Goal: Task Accomplishment & Management: Manage account settings

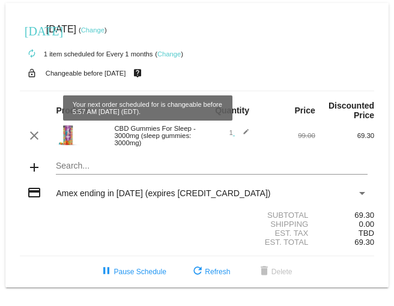
click at [145, 75] on mat-icon "live_help" at bounding box center [137, 73] width 14 height 16
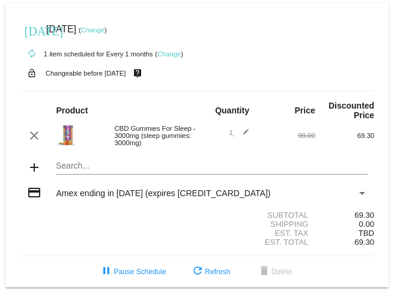
click at [121, 76] on small "Changeable before [DATE]" at bounding box center [86, 73] width 81 height 7
drag, startPoint x: 106, startPoint y: 73, endPoint x: 112, endPoint y: 73, distance: 6.0
click at [108, 73] on small "Changeable before [DATE]" at bounding box center [86, 73] width 81 height 7
click at [173, 55] on link "Change" at bounding box center [168, 53] width 23 height 7
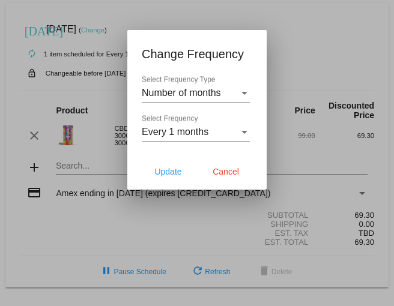
click at [314, 56] on div at bounding box center [197, 153] width 394 height 306
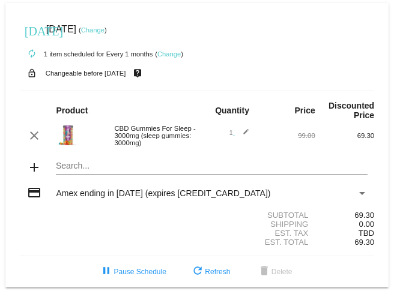
click at [33, 75] on mat-icon "lock_open" at bounding box center [32, 73] width 14 height 16
drag, startPoint x: 117, startPoint y: 76, endPoint x: 162, endPoint y: 87, distance: 46.8
click at [118, 77] on small "Changeable before [DATE]" at bounding box center [86, 73] width 81 height 7
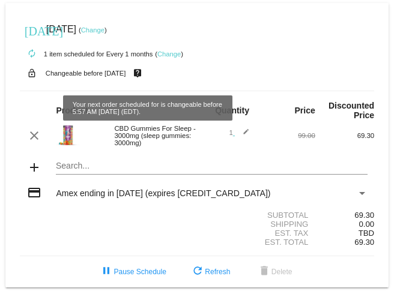
click at [145, 76] on mat-icon "live_help" at bounding box center [137, 73] width 14 height 16
click at [145, 77] on mat-icon "live_help" at bounding box center [137, 73] width 14 height 16
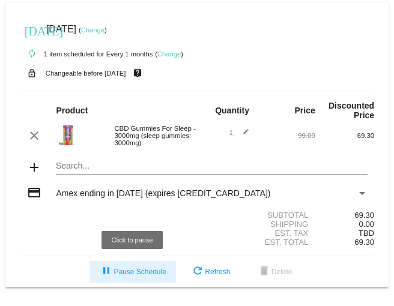
click at [120, 275] on span "pause Pause Schedule" at bounding box center [132, 272] width 67 height 8
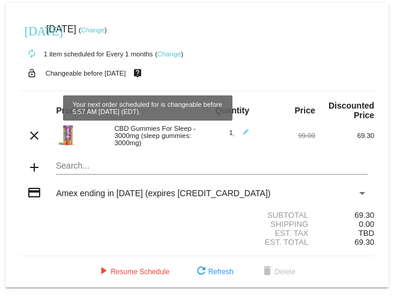
click at [145, 75] on mat-icon "live_help" at bounding box center [137, 73] width 14 height 16
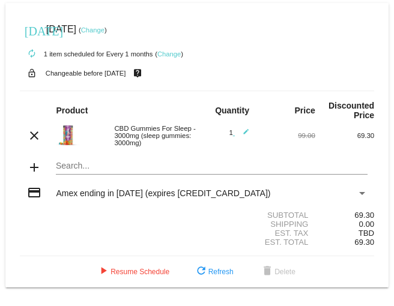
click at [123, 67] on div "lock_open Changeable before [DATE] live_help" at bounding box center [197, 73] width 355 height 16
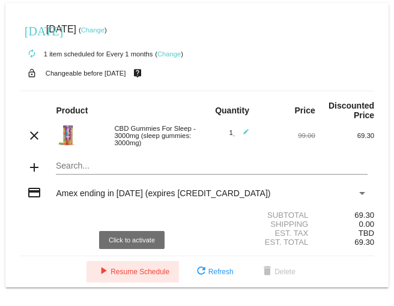
click at [154, 272] on span "play_arrow Resume Schedule" at bounding box center [132, 272] width 73 height 8
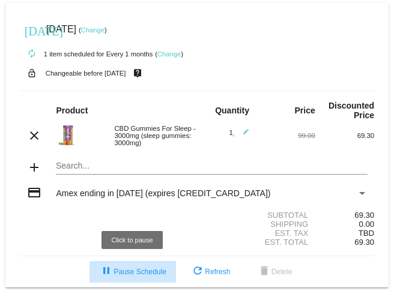
click at [133, 270] on span "pause Pause Schedule" at bounding box center [132, 272] width 67 height 8
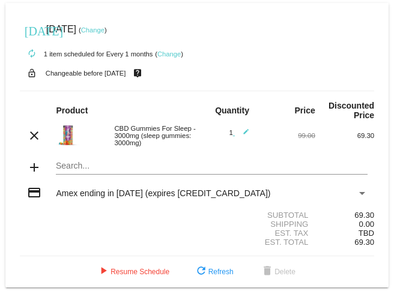
click at [105, 32] on link "Change" at bounding box center [92, 29] width 23 height 7
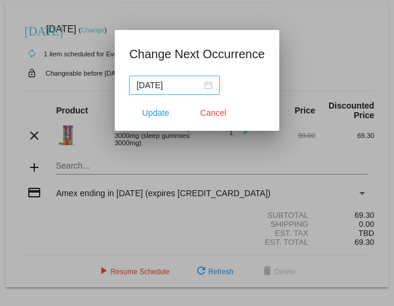
click at [210, 85] on div "[DATE]" at bounding box center [174, 85] width 76 height 13
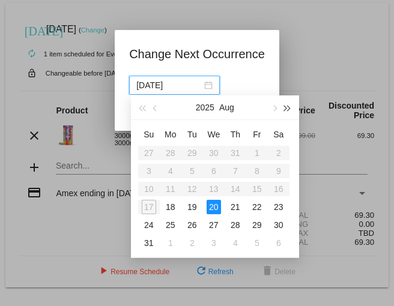
click at [285, 110] on span "button" at bounding box center [288, 109] width 6 height 6
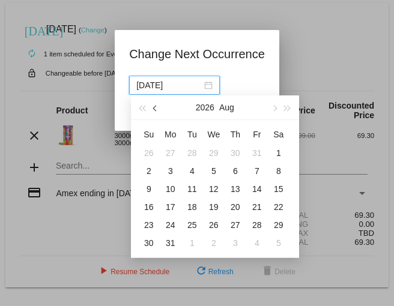
click at [153, 107] on button "button" at bounding box center [155, 108] width 13 height 24
click at [273, 109] on span "button" at bounding box center [274, 109] width 6 height 6
click at [156, 105] on button "button" at bounding box center [155, 108] width 13 height 24
click at [290, 109] on span "button" at bounding box center [288, 109] width 6 height 6
click at [276, 109] on span "button" at bounding box center [274, 109] width 6 height 6
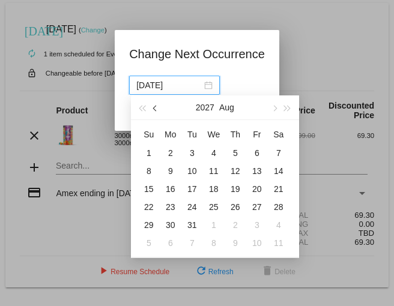
click at [156, 108] on span "button" at bounding box center [156, 109] width 6 height 6
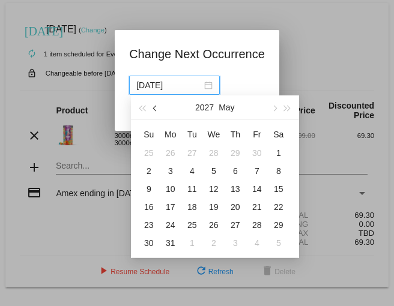
click at [156, 108] on span "button" at bounding box center [156, 109] width 6 height 6
click at [142, 105] on button "button" at bounding box center [142, 108] width 13 height 24
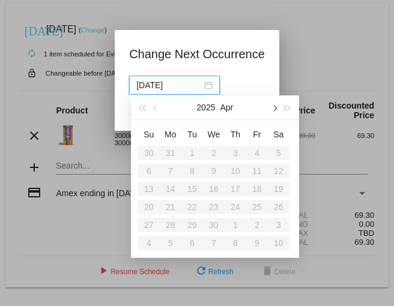
click at [275, 107] on span "button" at bounding box center [274, 109] width 6 height 6
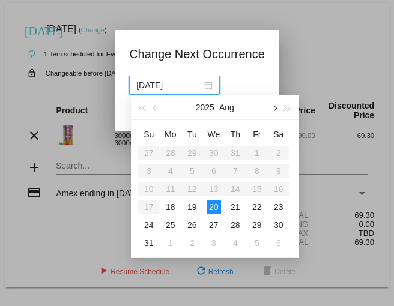
click at [275, 107] on span "button" at bounding box center [274, 109] width 6 height 6
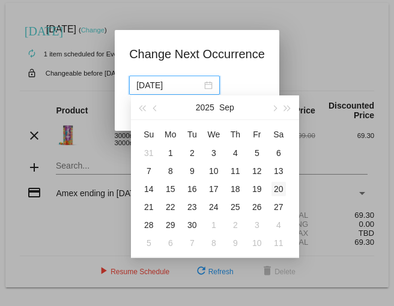
click at [279, 189] on div "20" at bounding box center [279, 189] width 14 height 14
type input "[DATE]"
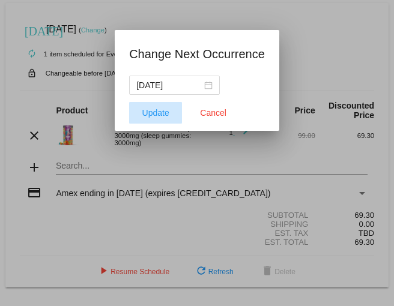
click at [157, 112] on span "Update" at bounding box center [155, 113] width 27 height 10
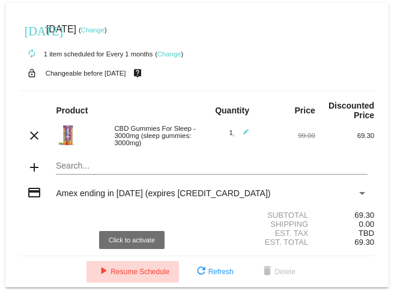
click at [142, 273] on span "play_arrow Resume Schedule" at bounding box center [132, 272] width 73 height 8
